Goal: Use online tool/utility: Utilize a website feature to perform a specific function

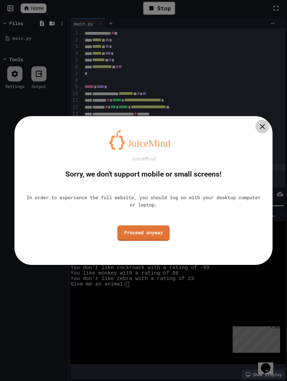
scroll to position [0, 0]
click at [9, 257] on div at bounding box center [143, 190] width 287 height 381
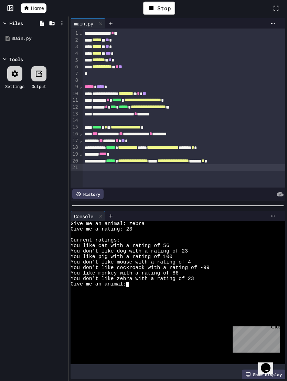
click at [3, 251] on div "Files main.py Tools Settings Output" at bounding box center [34, 199] width 68 height 365
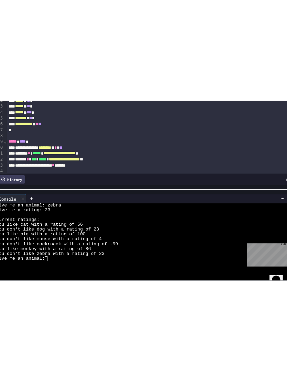
scroll to position [0, 0]
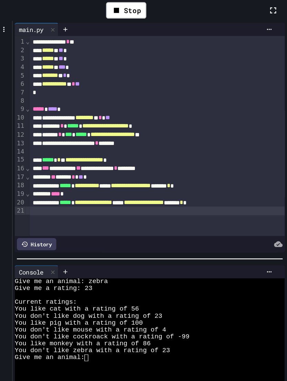
click at [83, 149] on div "**********" at bounding box center [184, 147] width 203 height 7
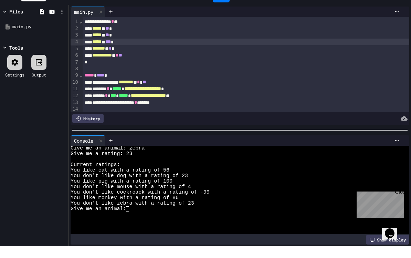
scroll to position [13, 0]
